Goal: Task Accomplishment & Management: Manage account settings

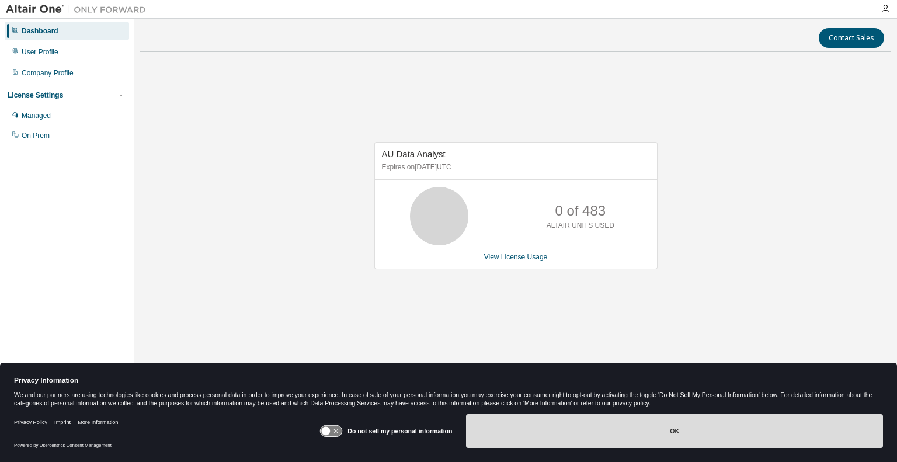
click at [649, 435] on button "OK" at bounding box center [674, 431] width 417 height 34
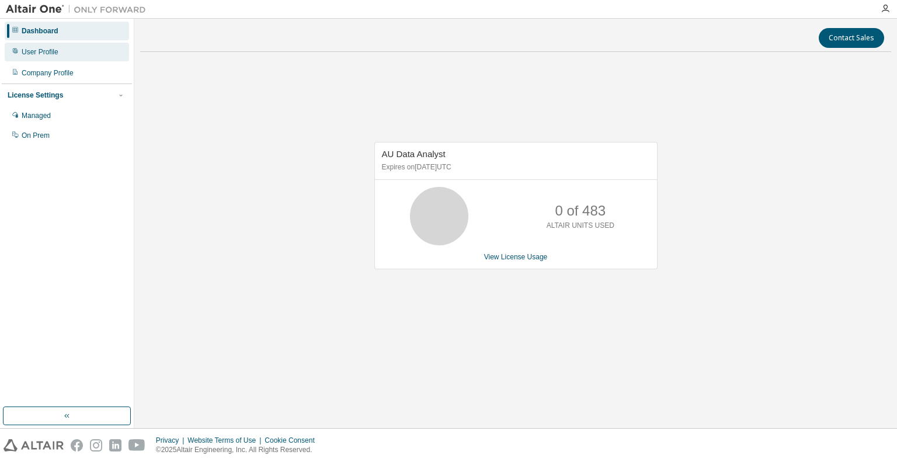
click at [68, 48] on div "User Profile" at bounding box center [67, 52] width 124 height 19
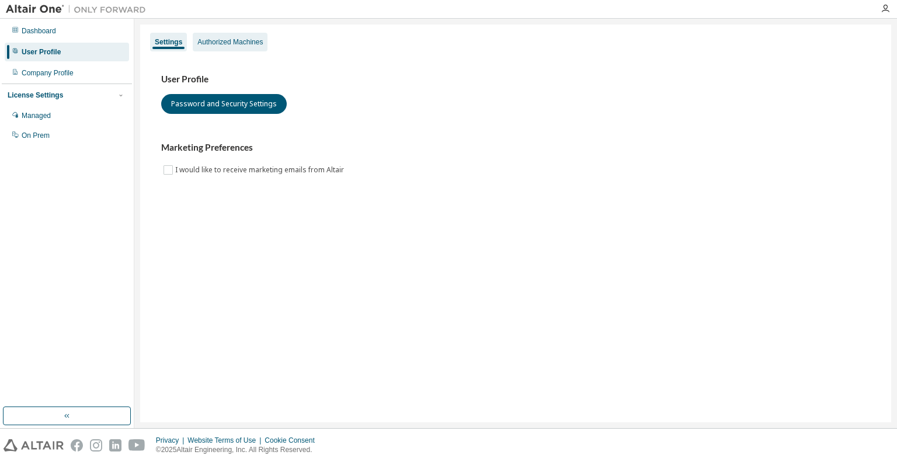
click at [226, 41] on div "Authorized Machines" at bounding box center [229, 41] width 65 height 9
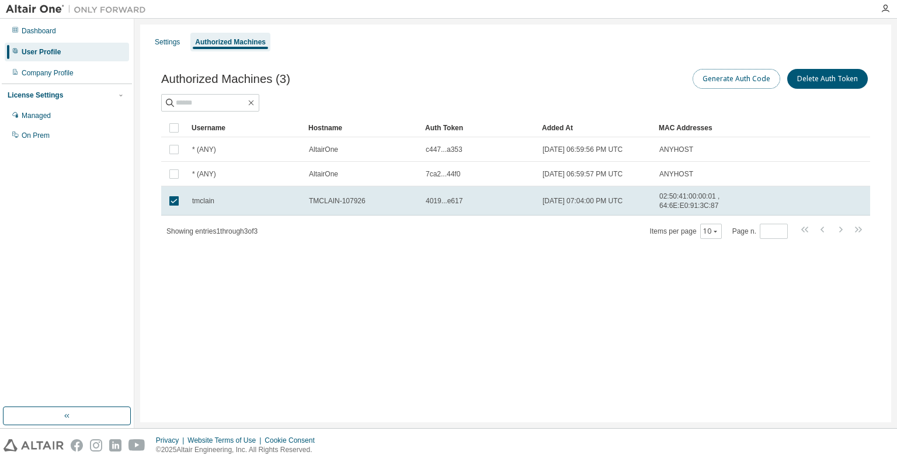
click at [743, 74] on button "Generate Auth Code" at bounding box center [737, 79] width 88 height 20
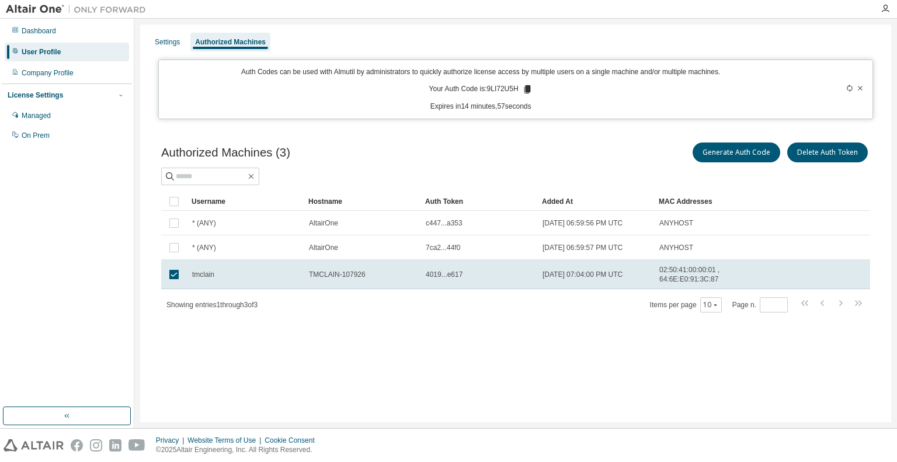
click at [526, 88] on icon at bounding box center [527, 89] width 6 height 8
